Goal: Information Seeking & Learning: Learn about a topic

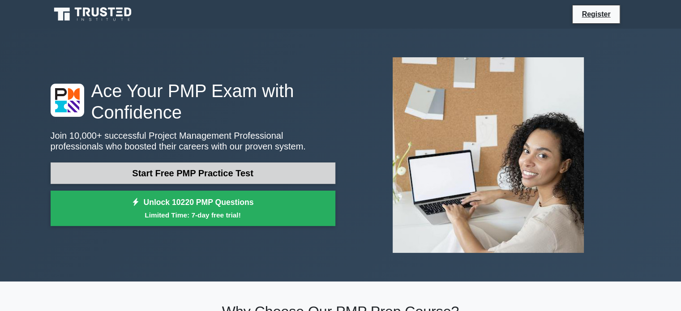
click at [274, 172] on link "Start Free PMP Practice Test" at bounding box center [193, 173] width 285 height 21
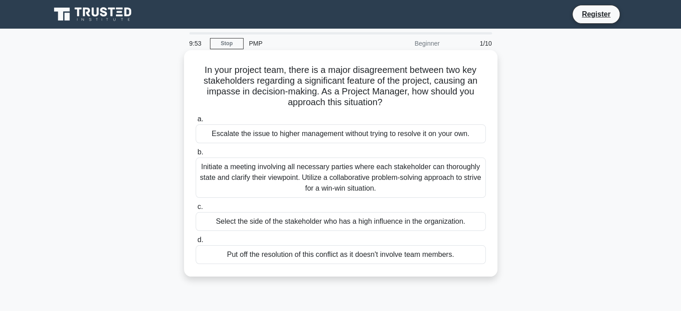
click at [302, 174] on div "Initiate a meeting involving all necessary parties where each stakeholder can t…" at bounding box center [341, 178] width 290 height 40
click at [196, 155] on input "b. Initiate a meeting involving all necessary parties where each stakeholder ca…" at bounding box center [196, 153] width 0 height 6
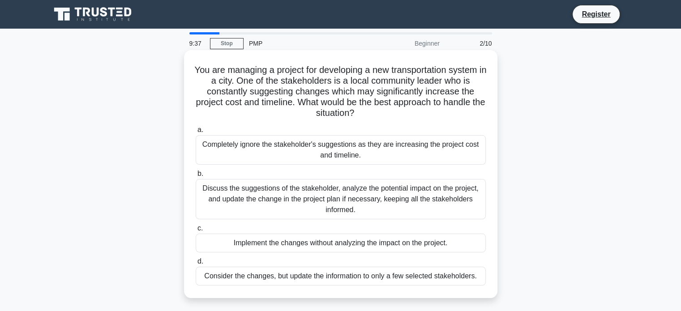
click at [292, 198] on div "Discuss the suggestions of the stakeholder, analyze the potential impact on the…" at bounding box center [341, 199] width 290 height 40
click at [196, 177] on input "b. Discuss the suggestions of the stakeholder, analyze the potential impact on …" at bounding box center [196, 174] width 0 height 6
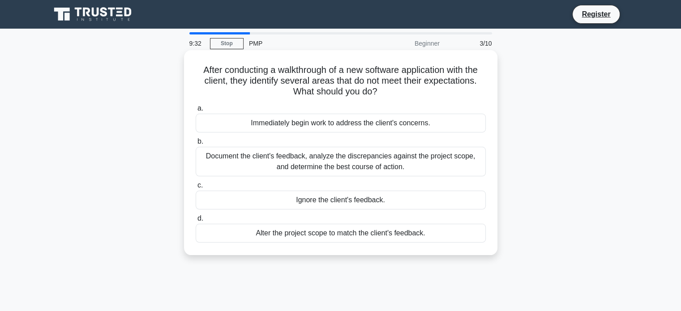
click at [341, 168] on div "Document the client's feedback, analyze the discrepancies against the project s…" at bounding box center [341, 162] width 290 height 30
click at [196, 145] on input "b. Document the client's feedback, analyze the discrepancies against the projec…" at bounding box center [196, 142] width 0 height 6
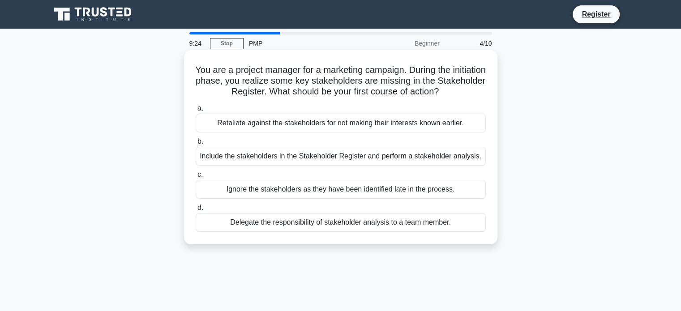
click at [308, 158] on div "Include the stakeholders in the Stakeholder Register and perform a stakeholder …" at bounding box center [341, 156] width 290 height 19
click at [196, 145] on input "b. Include the stakeholders in the Stakeholder Register and perform a stakehold…" at bounding box center [196, 142] width 0 height 6
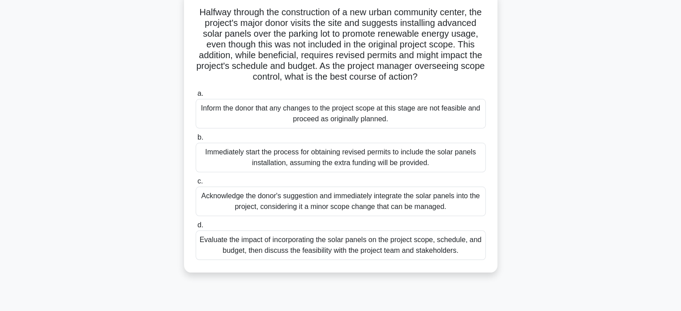
scroll to position [45, 0]
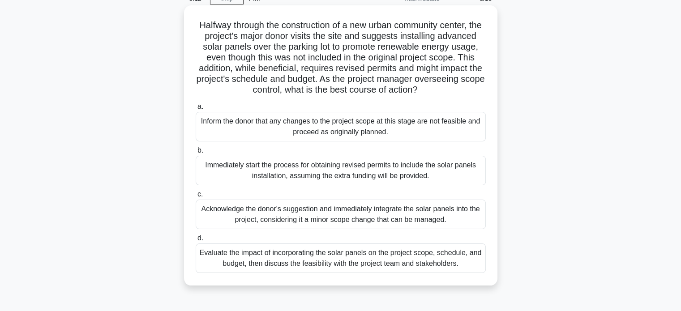
click at [350, 272] on div "Evaluate the impact of incorporating the solar panels on the project scope, sch…" at bounding box center [341, 259] width 290 height 30
click at [196, 241] on input "d. Evaluate the impact of incorporating the solar panels on the project scope, …" at bounding box center [196, 239] width 0 height 6
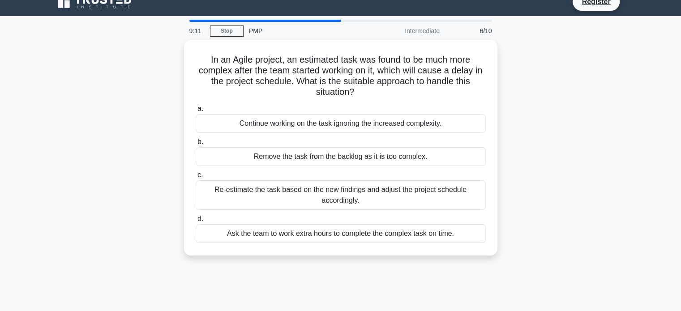
scroll to position [0, 0]
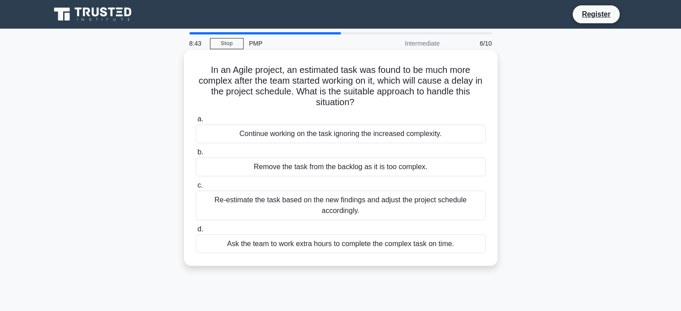
click at [389, 170] on div "Remove the task from the backlog as it is too complex." at bounding box center [341, 167] width 290 height 19
click at [196, 155] on input "b. Remove the task from the backlog as it is too complex." at bounding box center [196, 153] width 0 height 6
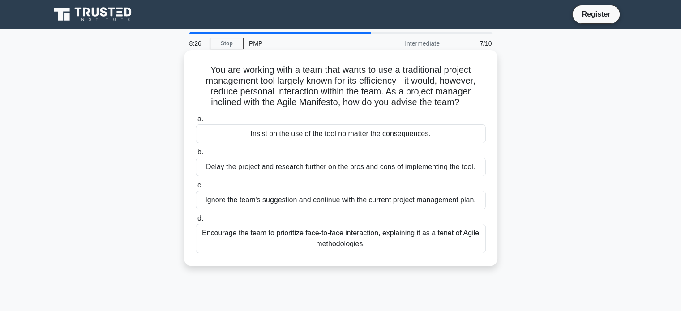
click at [363, 241] on div "Encourage the team to prioritize face-to-face interaction, explaining it as a t…" at bounding box center [341, 239] width 290 height 30
click at [196, 222] on input "d. Encourage the team to prioritize face-to-face interaction, explaining it as …" at bounding box center [196, 219] width 0 height 6
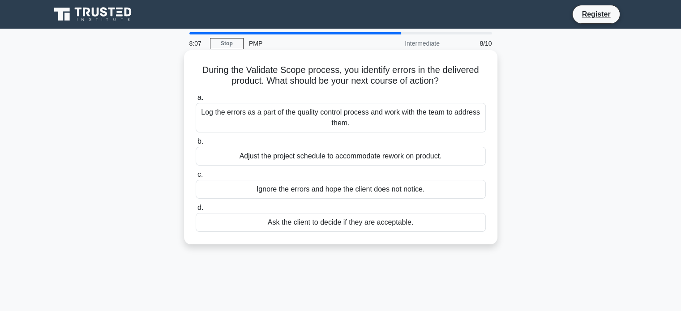
click at [347, 124] on div "Log the errors as a part of the quality control process and work with the team …" at bounding box center [341, 118] width 290 height 30
click at [196, 101] on input "a. Log the errors as a part of the quality control process and work with the te…" at bounding box center [196, 98] width 0 height 6
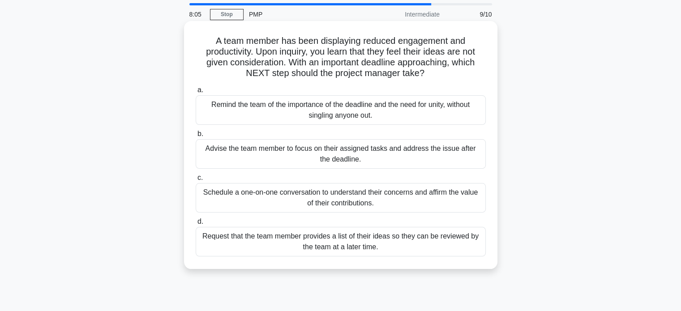
scroll to position [45, 0]
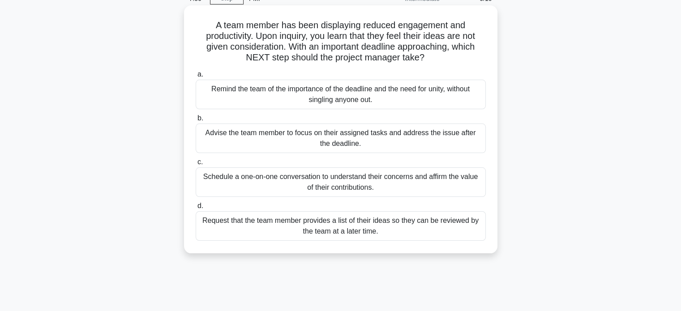
click at [389, 187] on div "Schedule a one-on-one conversation to understand their concerns and affirm the …" at bounding box center [341, 183] width 290 height 30
click at [196, 165] on input "c. Schedule a one-on-one conversation to understand their concerns and affirm t…" at bounding box center [196, 162] width 0 height 6
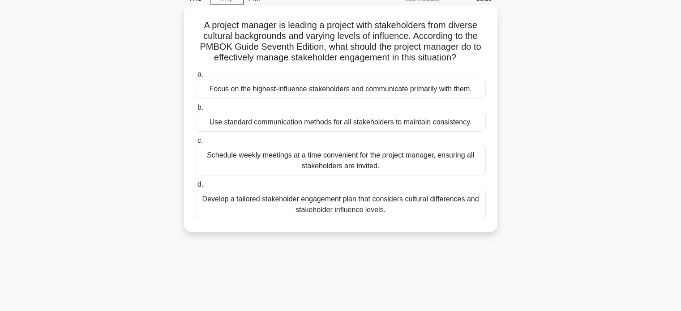
click at [326, 209] on div "Develop a tailored stakeholder engagement plan that considers cultural differen…" at bounding box center [341, 205] width 290 height 30
click at [196, 188] on input "d. Develop a tailored stakeholder engagement plan that considers cultural diffe…" at bounding box center [196, 185] width 0 height 6
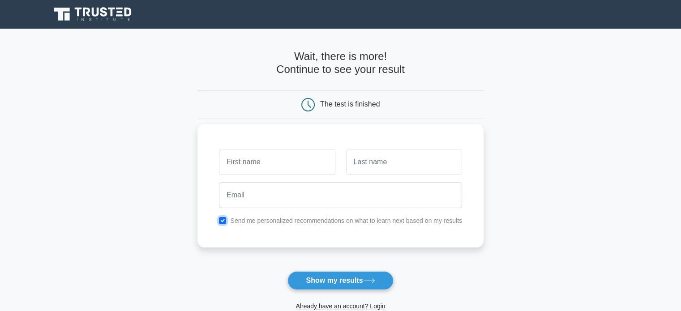
click at [226, 221] on input "checkbox" at bounding box center [222, 220] width 7 height 7
checkbox input "false"
click at [370, 282] on icon at bounding box center [369, 281] width 12 height 5
click at [273, 158] on input "s" at bounding box center [277, 162] width 116 height 26
type input "sda"
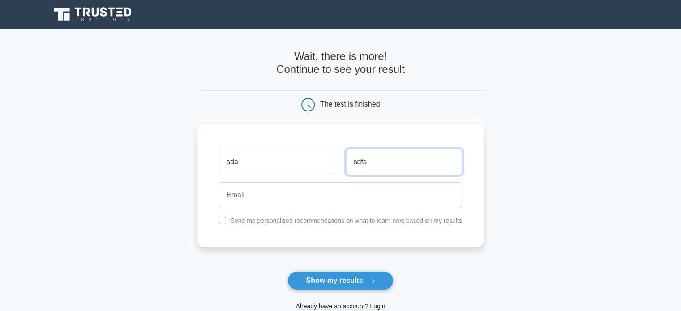
type input "sdfs"
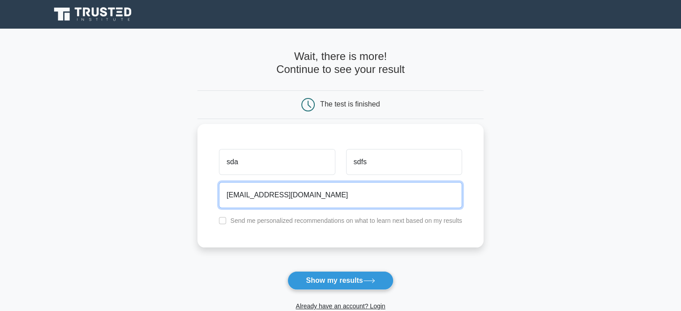
type input "kasdjl@gmail.com"
click at [288, 271] on button "Show my results" at bounding box center [341, 280] width 106 height 19
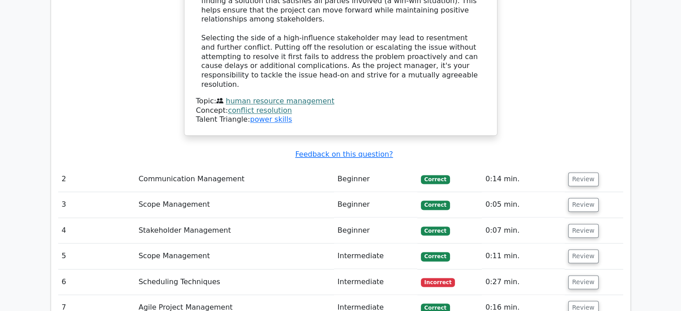
scroll to position [1165, 0]
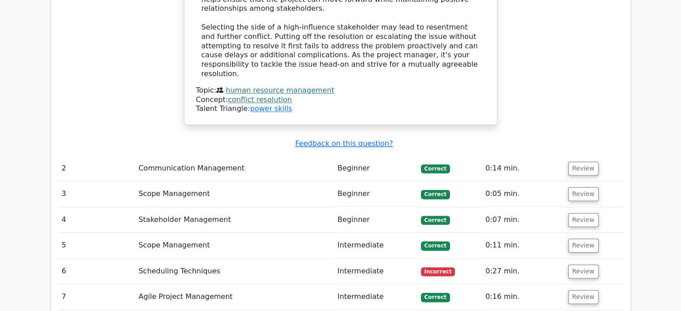
click at [176, 259] on td "Scheduling Techniques" at bounding box center [234, 272] width 199 height 26
click at [595, 259] on td "Review" at bounding box center [594, 272] width 59 height 26
click at [588, 265] on button "Review" at bounding box center [583, 272] width 30 height 14
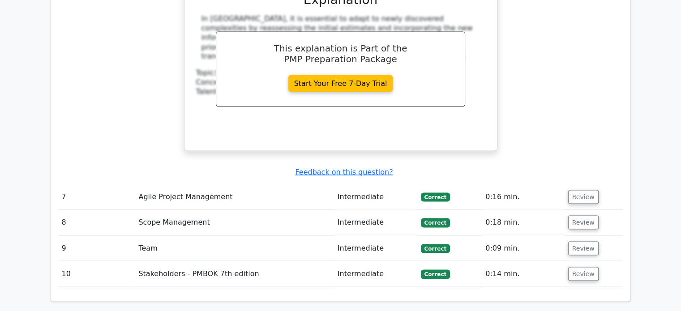
scroll to position [1881, 0]
